Goal: Task Accomplishment & Management: Use online tool/utility

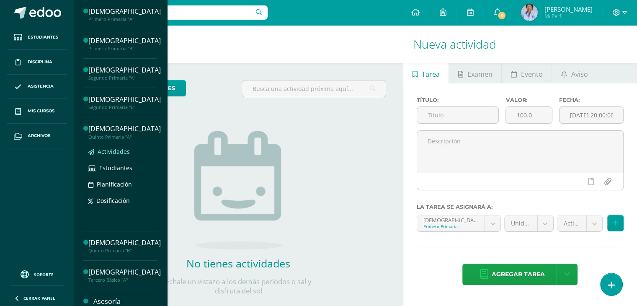
click at [119, 147] on span "Actividades" at bounding box center [114, 151] width 32 height 8
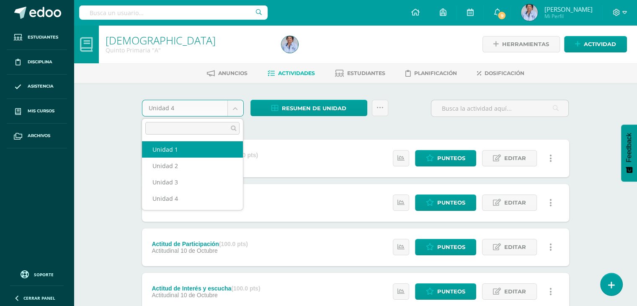
select select "Unidad 1"
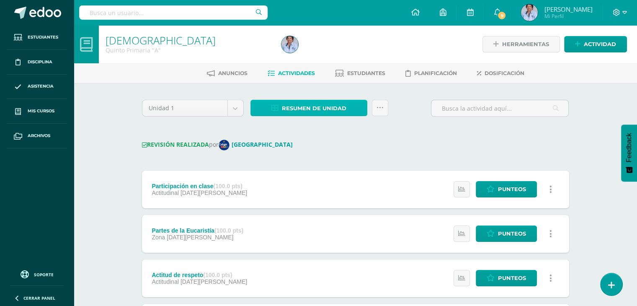
click at [322, 106] on span "Resumen de unidad" at bounding box center [314, 107] width 64 height 15
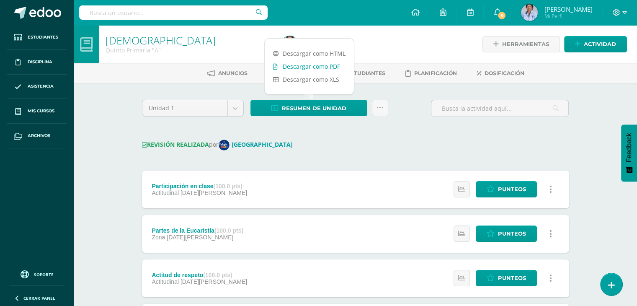
click at [320, 67] on link "Descargar como PDF" at bounding box center [309, 66] width 89 height 13
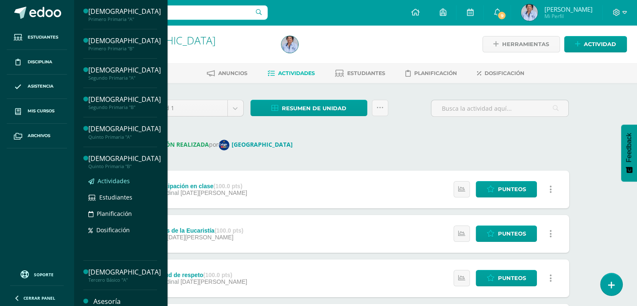
click at [119, 177] on span "Actividades" at bounding box center [114, 181] width 32 height 8
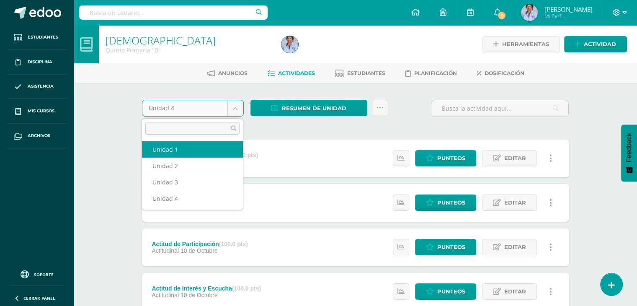
select select "Unidad 1"
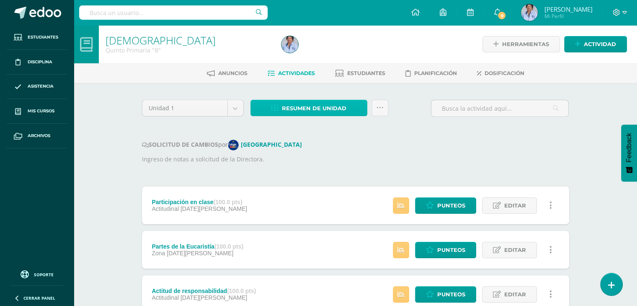
click at [325, 104] on span "Resumen de unidad" at bounding box center [314, 107] width 64 height 15
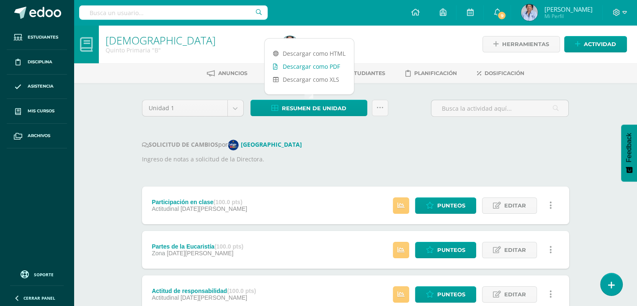
click at [323, 64] on link "Descargar como PDF" at bounding box center [309, 66] width 89 height 13
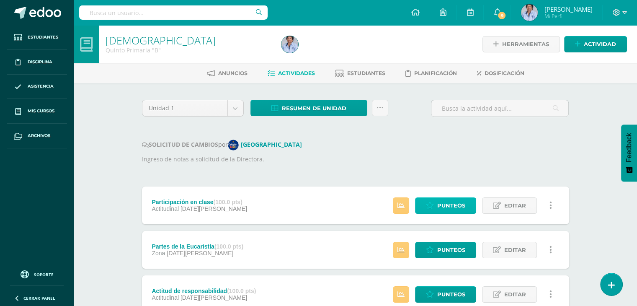
click at [453, 201] on span "Punteos" at bounding box center [451, 205] width 28 height 15
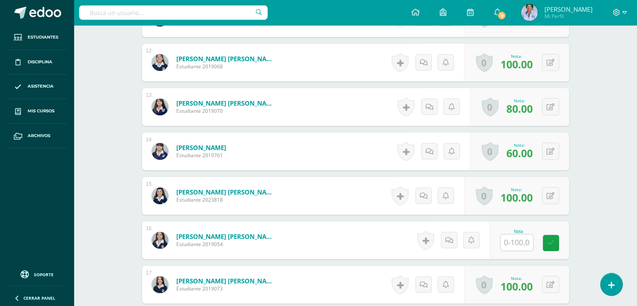
scroll to position [737, 0]
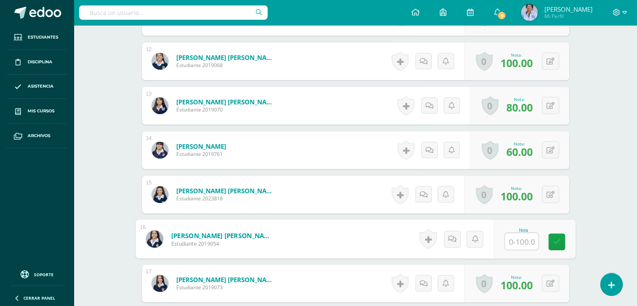
click at [524, 239] on input "text" at bounding box center [521, 241] width 33 height 17
type input "100"
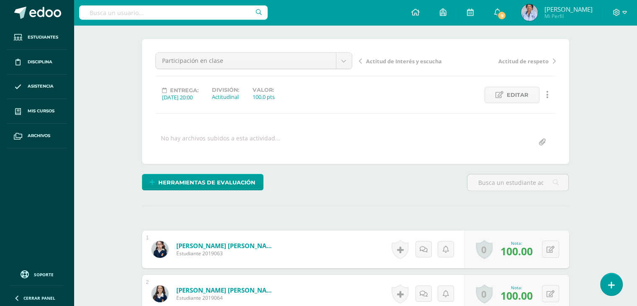
scroll to position [0, 0]
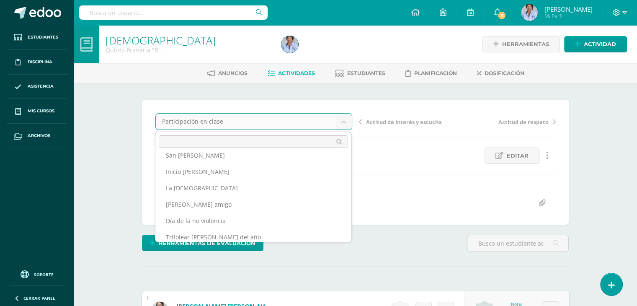
scroll to position [112, 0]
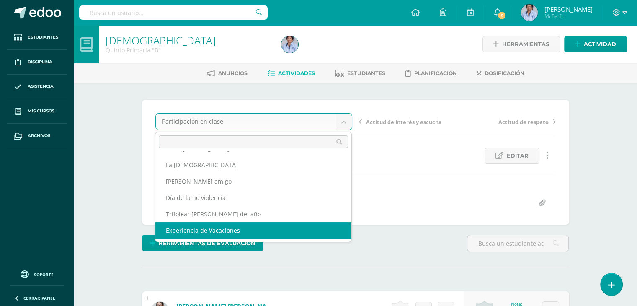
select select "/dashboard/teacher/grade-activity/119863/"
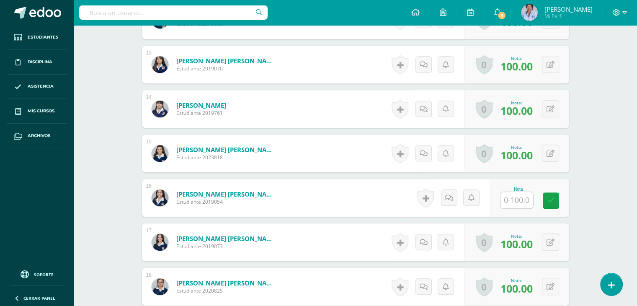
scroll to position [784, 0]
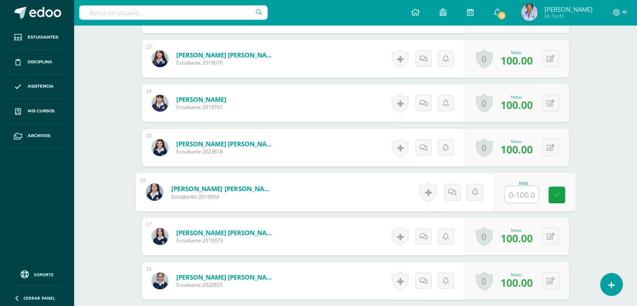
click at [521, 193] on input "text" at bounding box center [521, 194] width 33 height 17
type input "100"
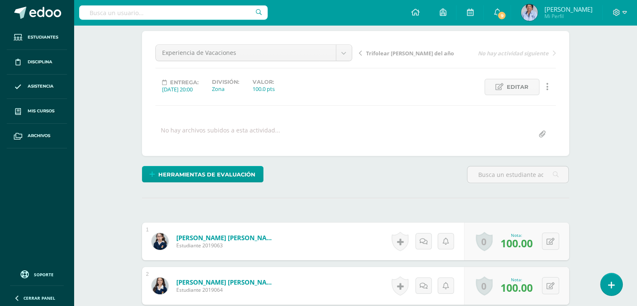
scroll to position [30, 0]
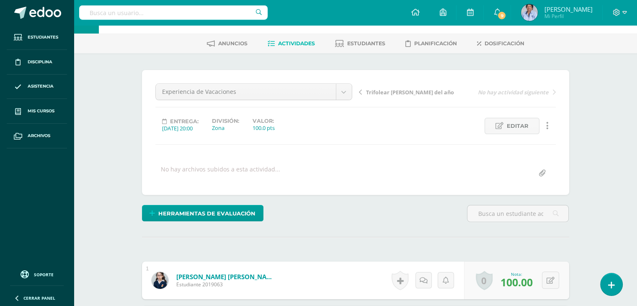
click at [404, 91] on span "Trifolear [PERSON_NAME] del año" at bounding box center [410, 92] width 88 height 8
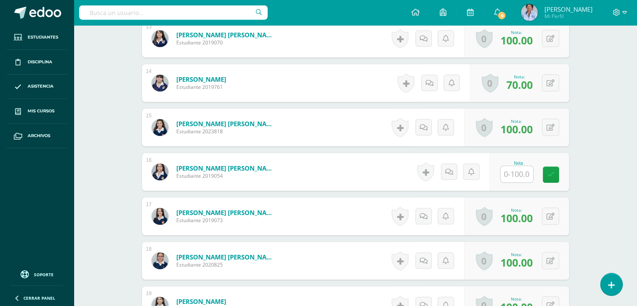
scroll to position [806, 0]
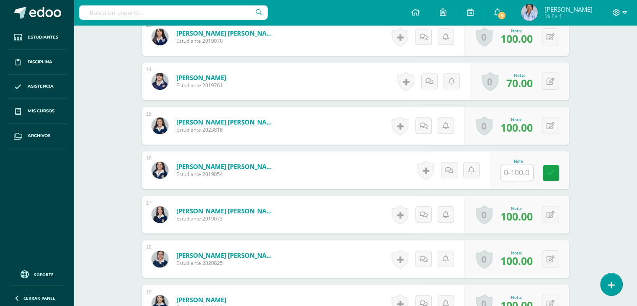
click at [514, 171] on input "text" at bounding box center [516, 172] width 33 height 16
type input "100"
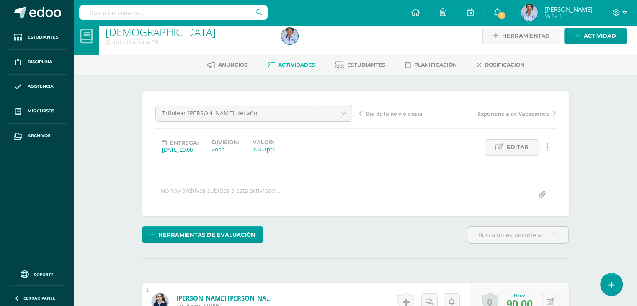
scroll to position [0, 0]
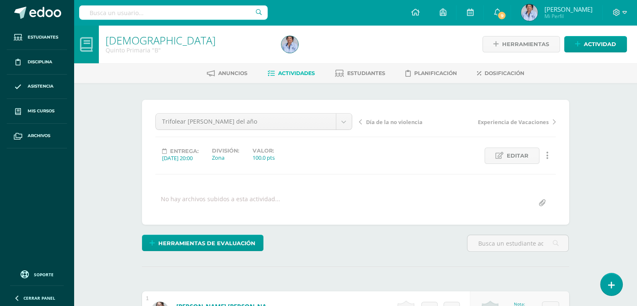
click at [388, 120] on span "Día de la no violencia" at bounding box center [394, 122] width 57 height 8
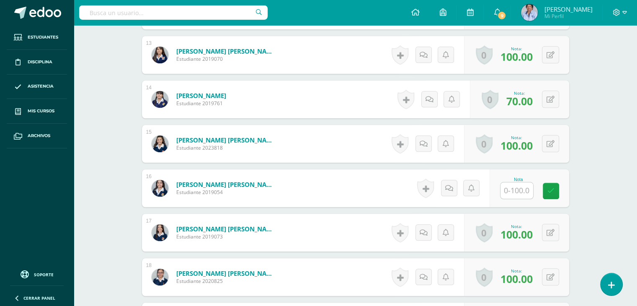
scroll to position [790, 0]
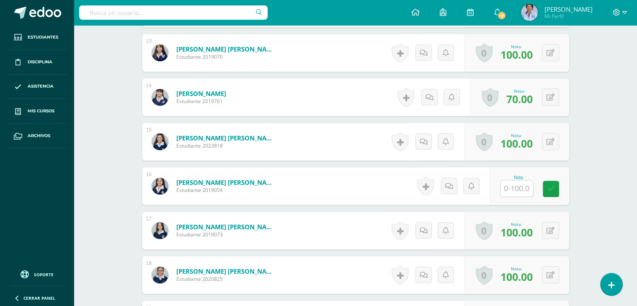
click at [525, 183] on input "text" at bounding box center [516, 188] width 33 height 16
type input "100"
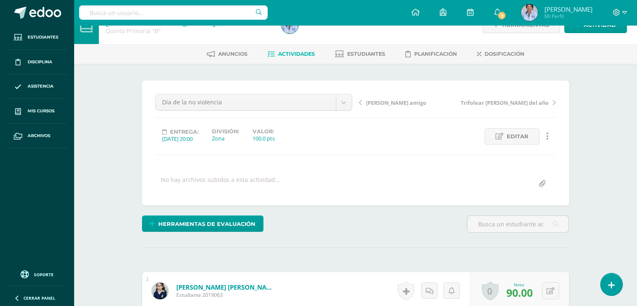
scroll to position [7, 0]
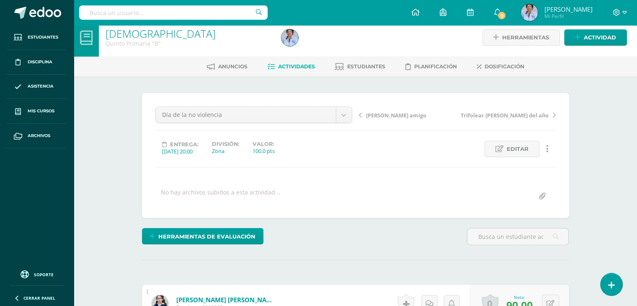
click at [381, 112] on span "[PERSON_NAME] amigo" at bounding box center [396, 115] width 60 height 8
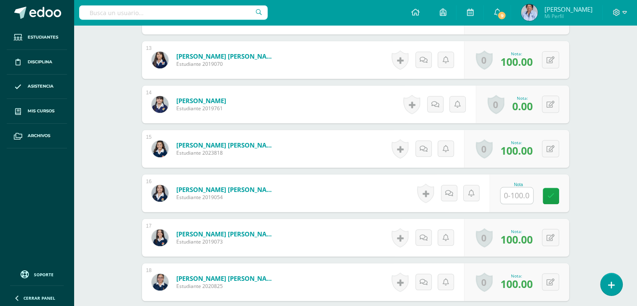
scroll to position [872, 0]
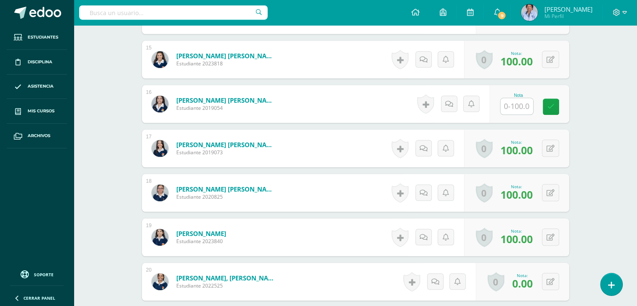
click at [517, 107] on input "text" at bounding box center [516, 106] width 33 height 16
type input "100"
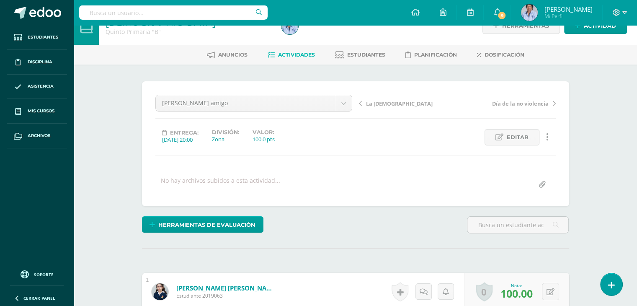
scroll to position [0, 0]
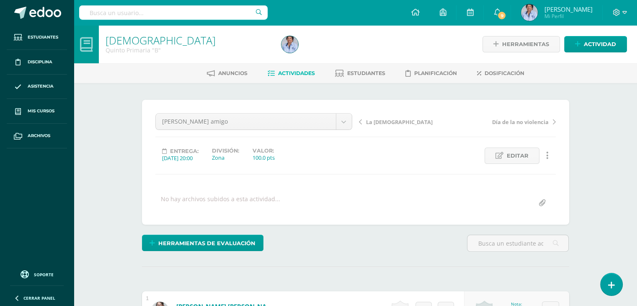
click at [374, 121] on span "La [DEMOGRAPHIC_DATA]" at bounding box center [399, 122] width 67 height 8
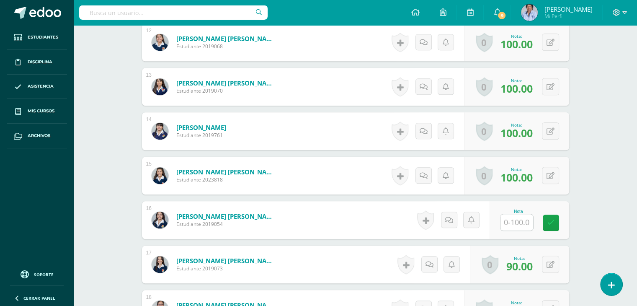
scroll to position [760, 0]
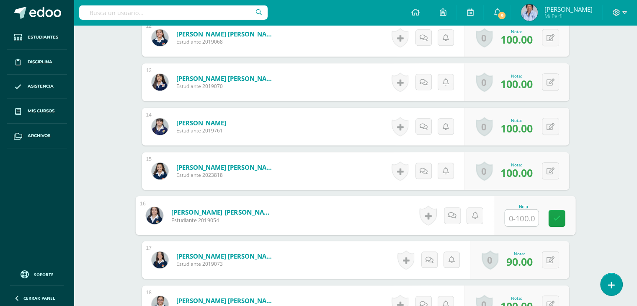
click at [518, 215] on input "text" at bounding box center [521, 217] width 33 height 17
type input "100"
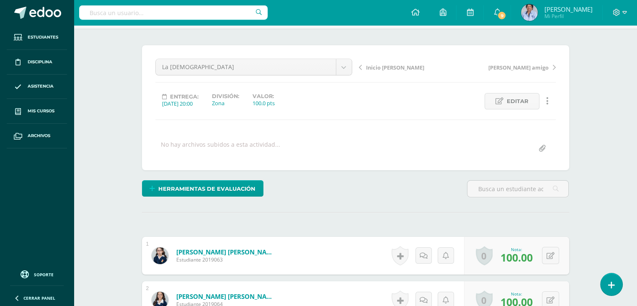
scroll to position [0, 0]
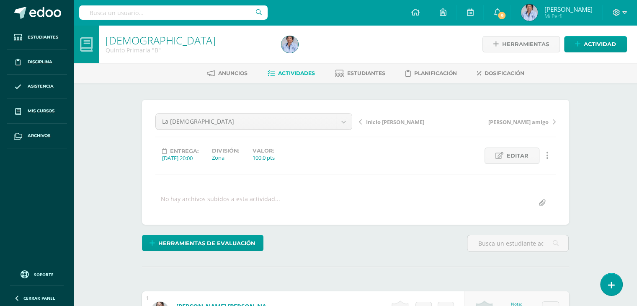
click at [386, 119] on span "Inicio [PERSON_NAME]" at bounding box center [395, 122] width 58 height 8
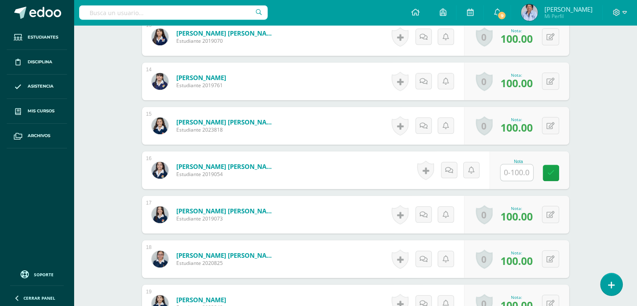
scroll to position [807, 0]
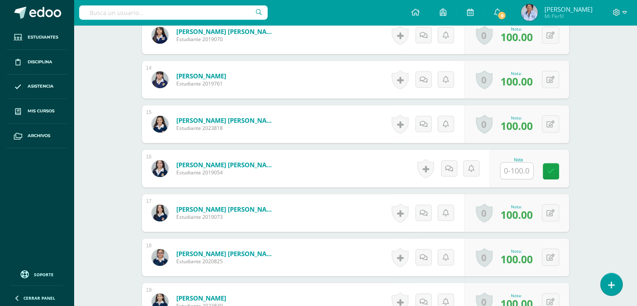
click at [518, 169] on input "text" at bounding box center [516, 170] width 33 height 16
type input "100"
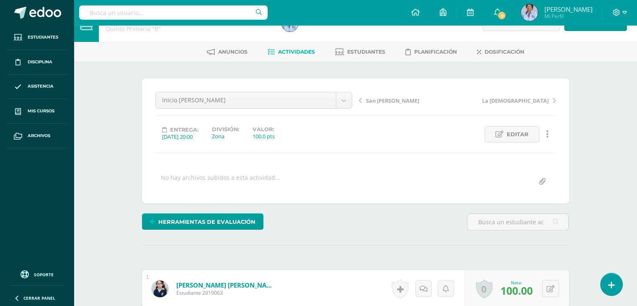
scroll to position [0, 0]
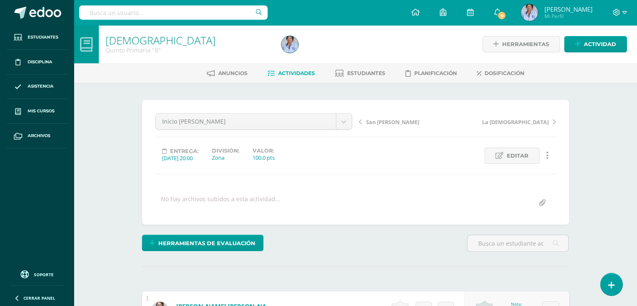
click at [372, 119] on span "San José" at bounding box center [392, 122] width 53 height 8
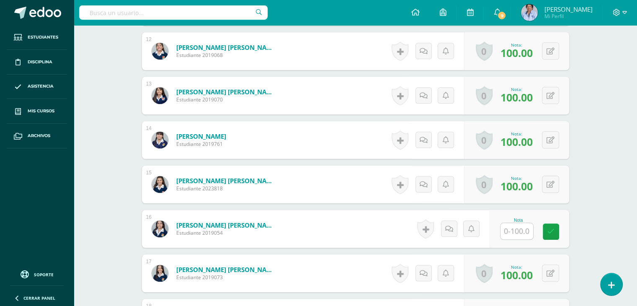
scroll to position [748, 0]
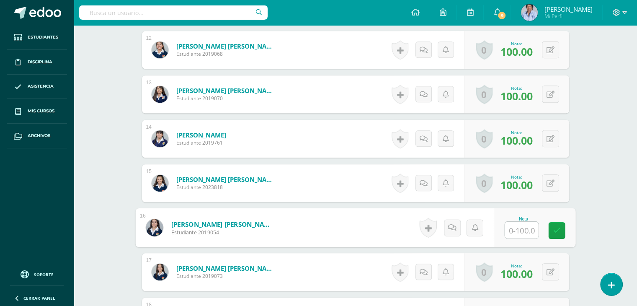
click at [516, 229] on input "text" at bounding box center [521, 229] width 33 height 17
type input "100"
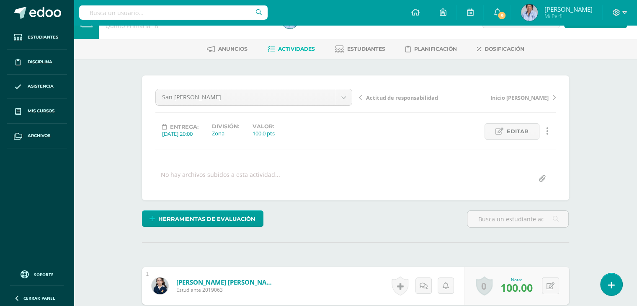
scroll to position [0, 0]
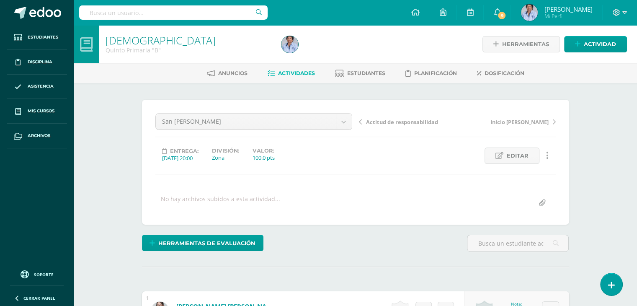
click at [390, 120] on span "Actitud de responsabilidad" at bounding box center [402, 122] width 72 height 8
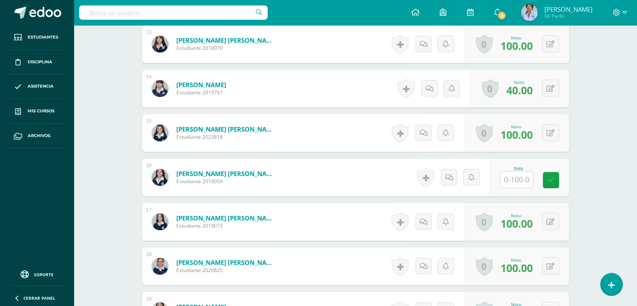
scroll to position [800, 0]
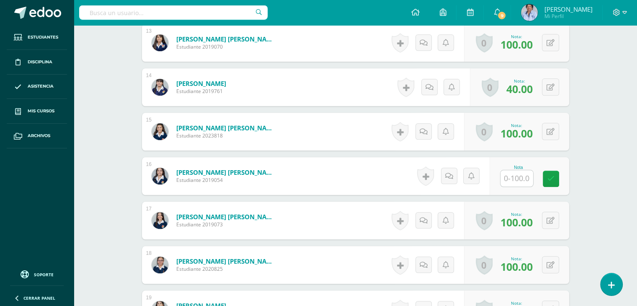
click at [519, 175] on input "text" at bounding box center [516, 178] width 33 height 16
type input "100"
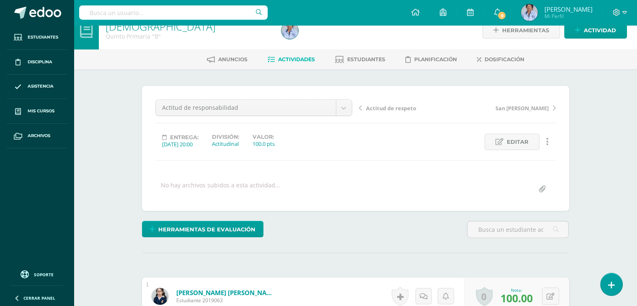
scroll to position [0, 0]
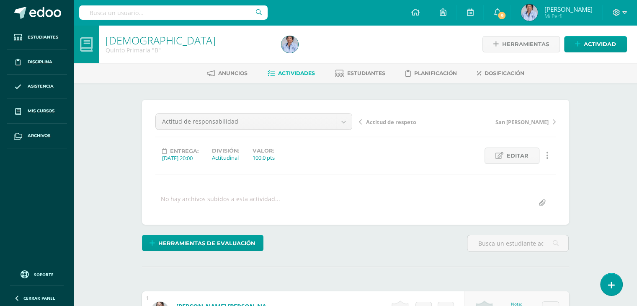
click at [381, 121] on span "Actitud de respeto" at bounding box center [391, 122] width 50 height 8
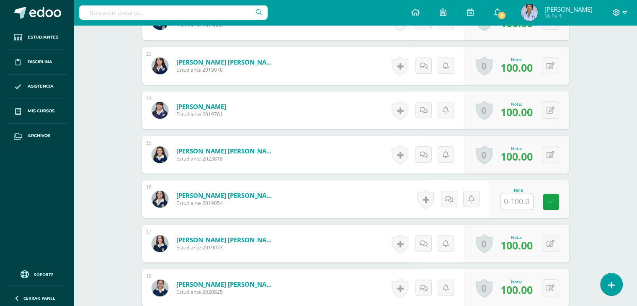
scroll to position [777, 0]
click at [515, 203] on input "text" at bounding box center [516, 201] width 33 height 16
type input "100"
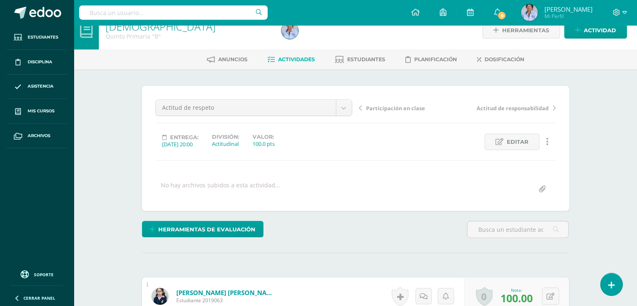
scroll to position [0, 0]
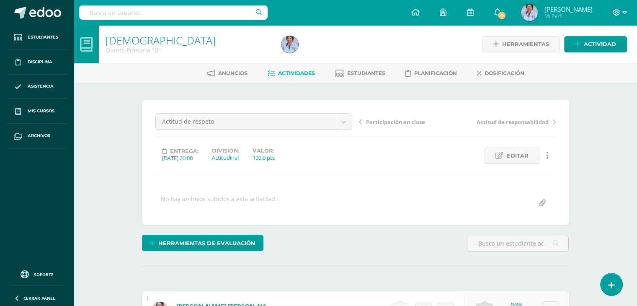
click at [391, 119] on span "Participación en clase" at bounding box center [395, 122] width 59 height 8
click at [407, 120] on span "Actitud de Interés y escucha" at bounding box center [404, 122] width 76 height 8
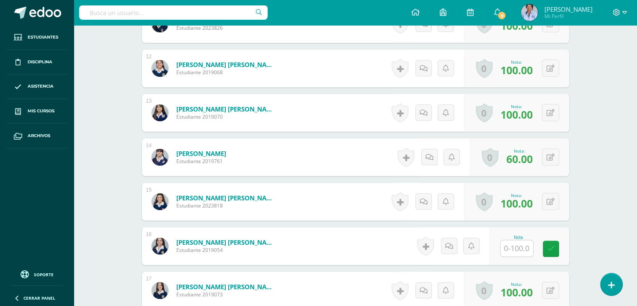
scroll to position [734, 0]
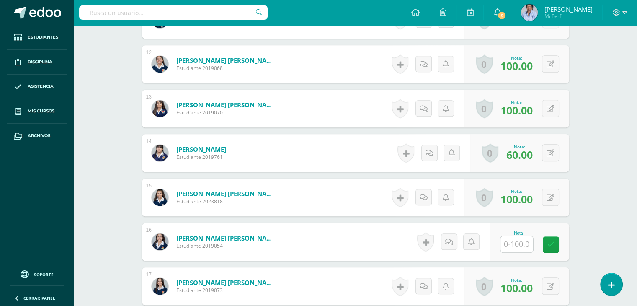
click at [516, 247] on input "text" at bounding box center [516, 244] width 33 height 16
type input "100"
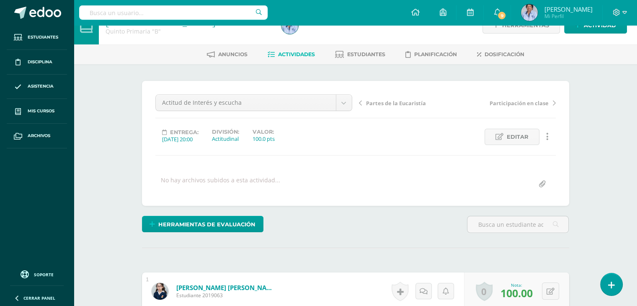
scroll to position [0, 0]
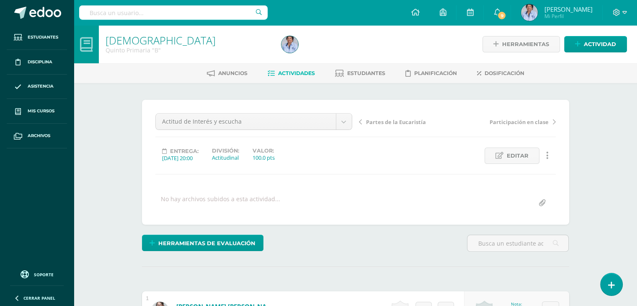
click at [303, 70] on span "Actividades" at bounding box center [296, 73] width 37 height 6
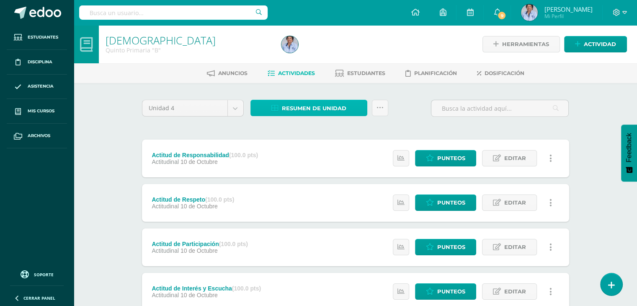
click at [328, 106] on span "Resumen de unidad" at bounding box center [314, 107] width 64 height 15
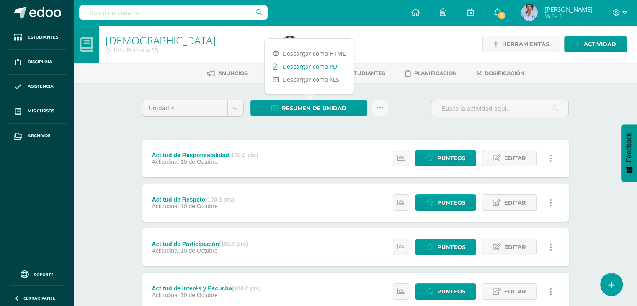
click at [324, 64] on link "Descargar como PDF" at bounding box center [309, 66] width 89 height 13
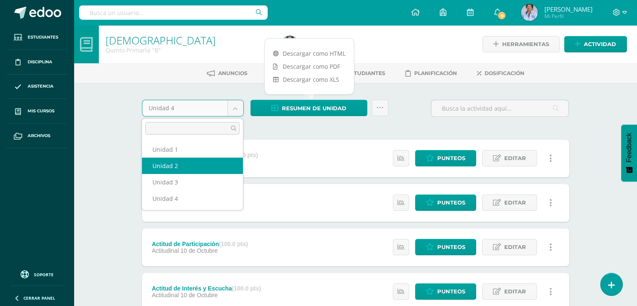
select select "Unidad 2"
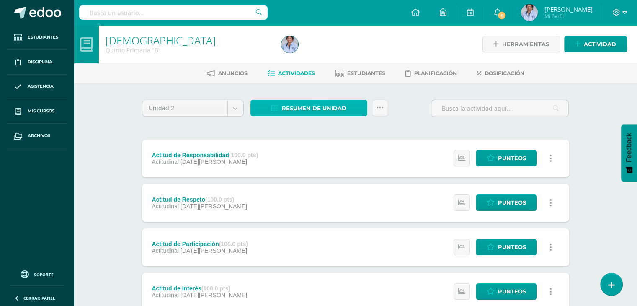
click at [314, 105] on span "Resumen de unidad" at bounding box center [314, 107] width 64 height 15
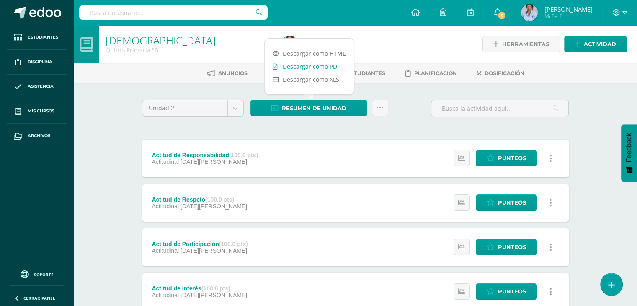
click at [327, 64] on link "Descargar como PDF" at bounding box center [309, 66] width 89 height 13
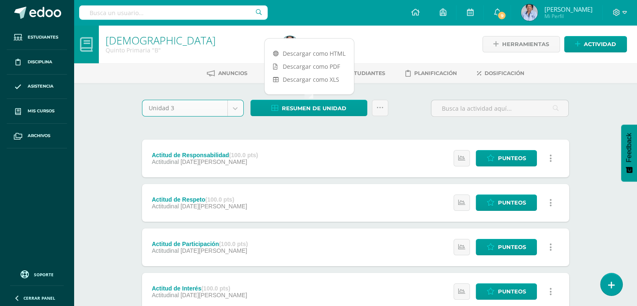
select select "Unidad 3"
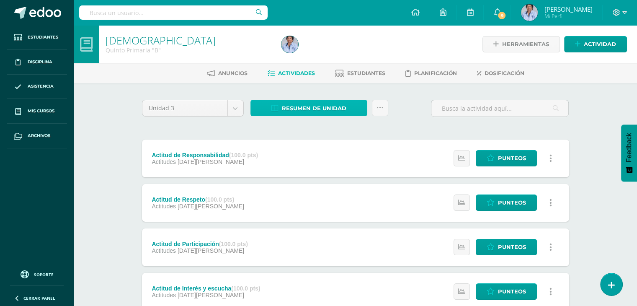
click at [316, 108] on span "Resumen de unidad" at bounding box center [314, 107] width 64 height 15
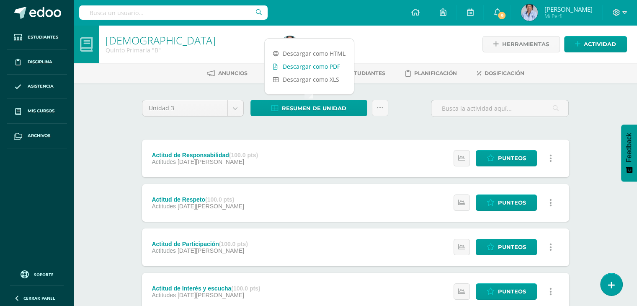
click at [328, 66] on link "Descargar como PDF" at bounding box center [309, 66] width 89 height 13
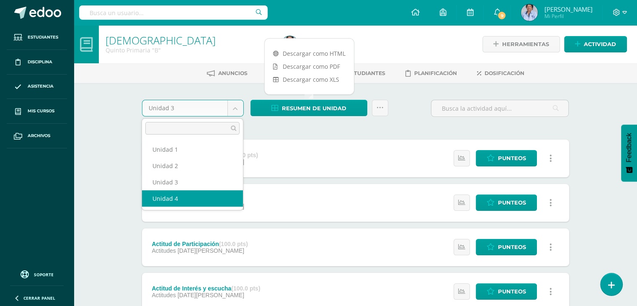
select select "Unidad 4"
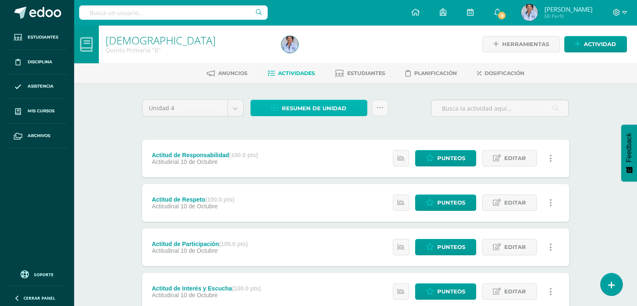
click at [312, 105] on span "Resumen de unidad" at bounding box center [314, 107] width 64 height 15
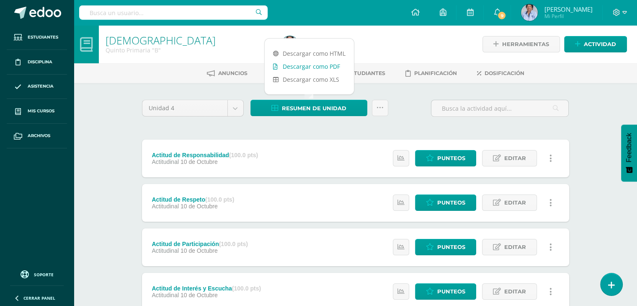
click at [315, 64] on link "Descargar como PDF" at bounding box center [309, 66] width 89 height 13
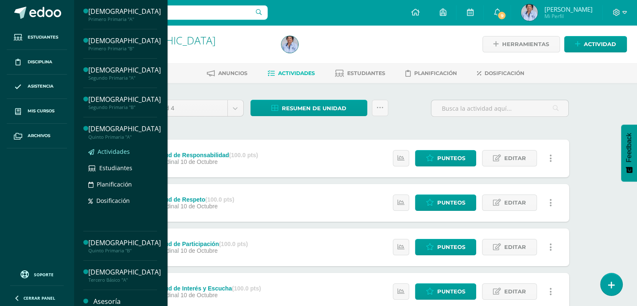
click at [124, 149] on span "Actividades" at bounding box center [114, 151] width 32 height 8
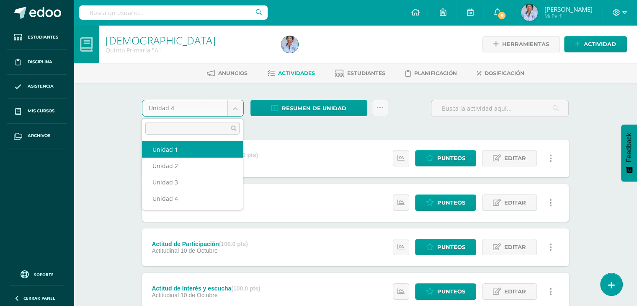
select select "Unidad 1"
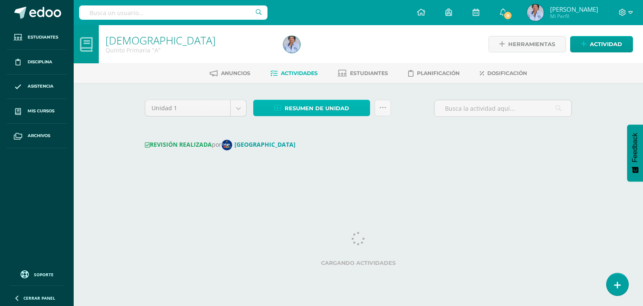
click at [309, 103] on span "Resumen de unidad" at bounding box center [317, 107] width 64 height 15
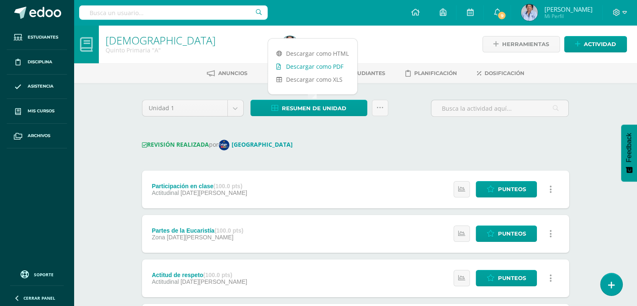
click at [333, 64] on link "Descargar como PDF" at bounding box center [312, 66] width 89 height 13
